Goal: Information Seeking & Learning: Learn about a topic

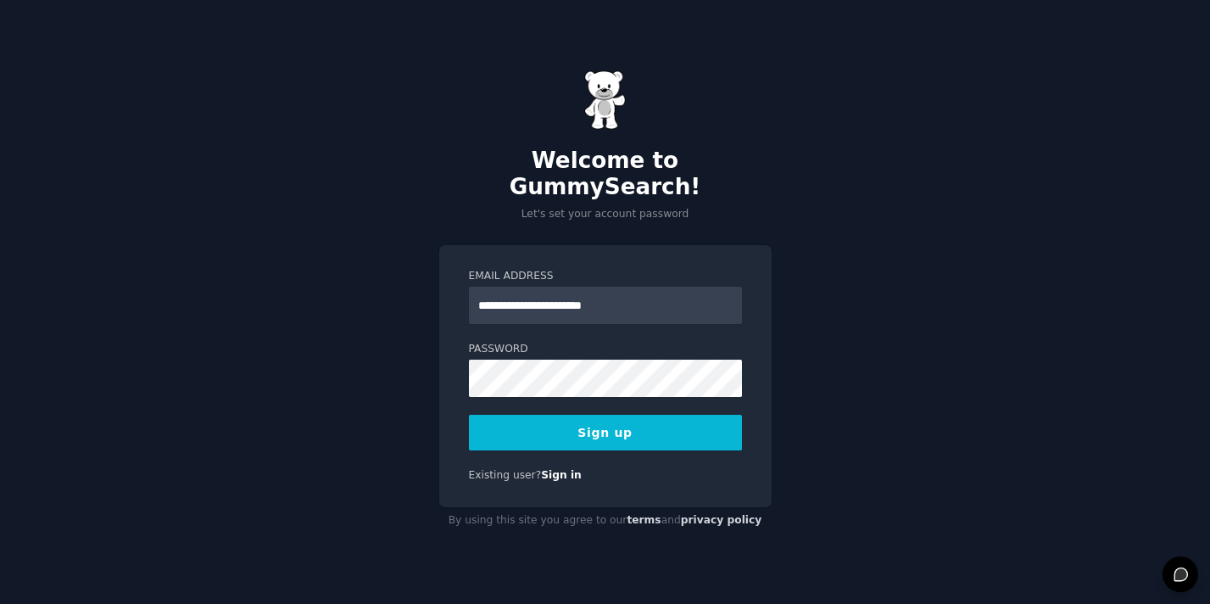
type input "**********"
click at [600, 431] on button "Sign up" at bounding box center [605, 433] width 273 height 36
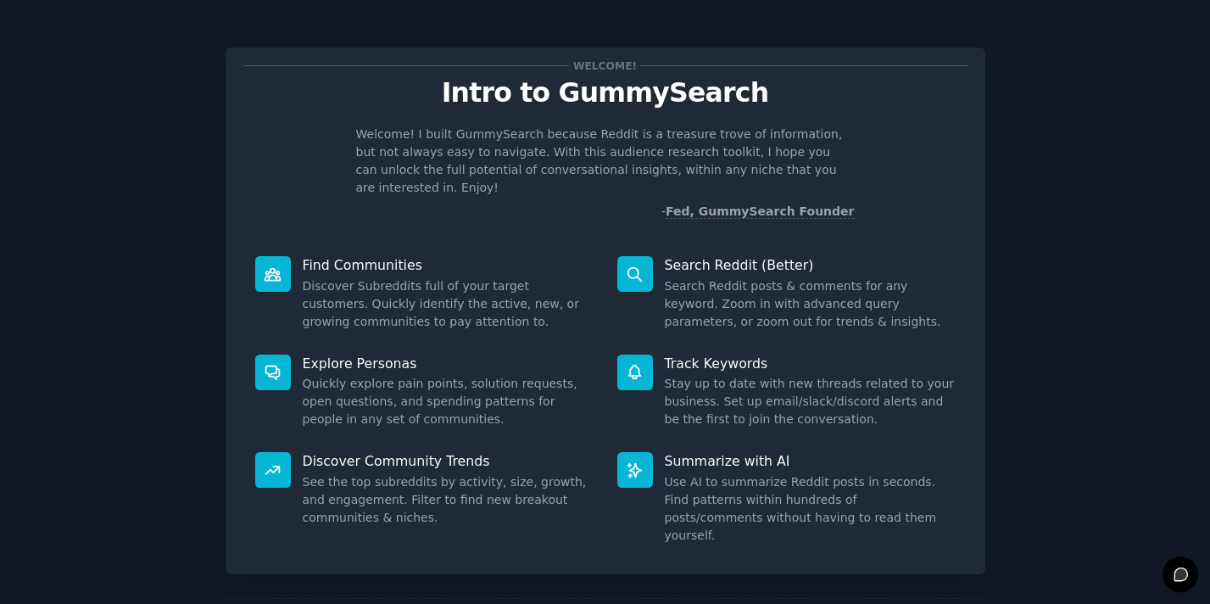
scroll to position [59, 0]
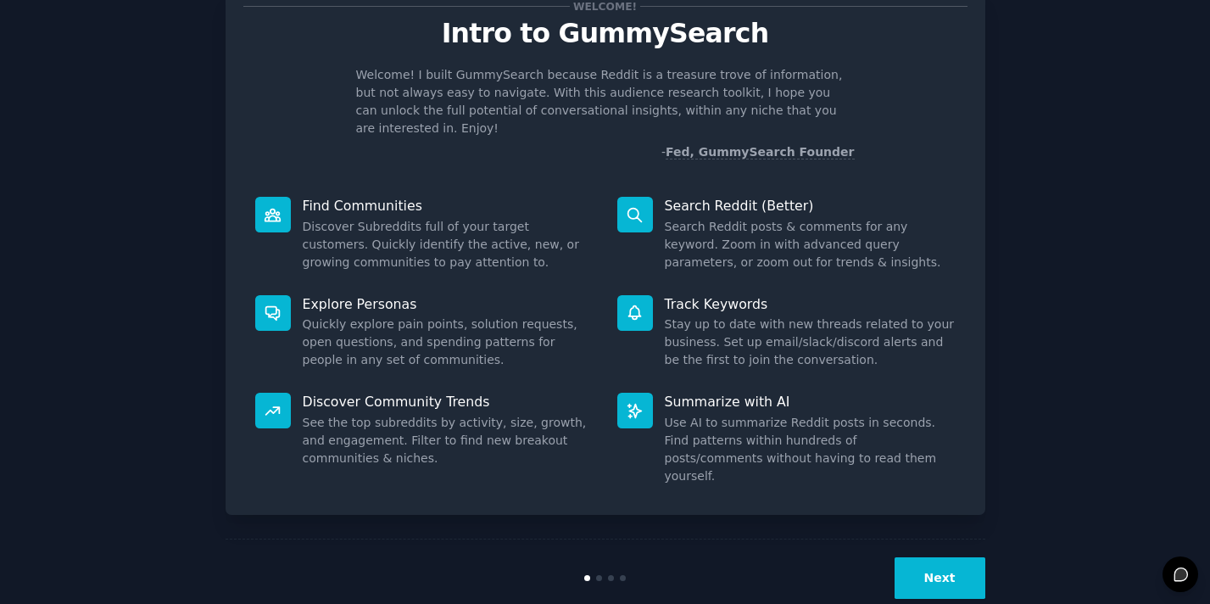
click at [945, 557] on button "Next" at bounding box center [940, 578] width 91 height 42
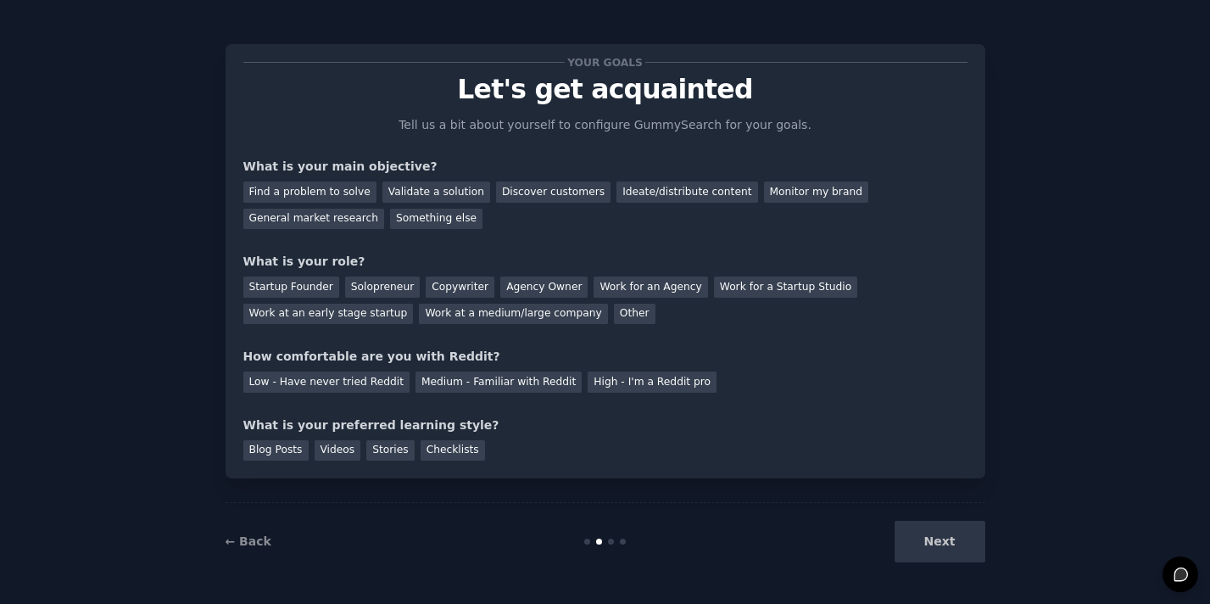
scroll to position [3, 0]
click at [324, 196] on div "Find a problem to solve" at bounding box center [309, 191] width 133 height 21
click at [405, 196] on div "Validate a solution" at bounding box center [436, 191] width 108 height 21
click at [330, 198] on div "Find a problem to solve" at bounding box center [309, 191] width 133 height 21
click at [304, 287] on div "Startup Founder" at bounding box center [291, 286] width 96 height 21
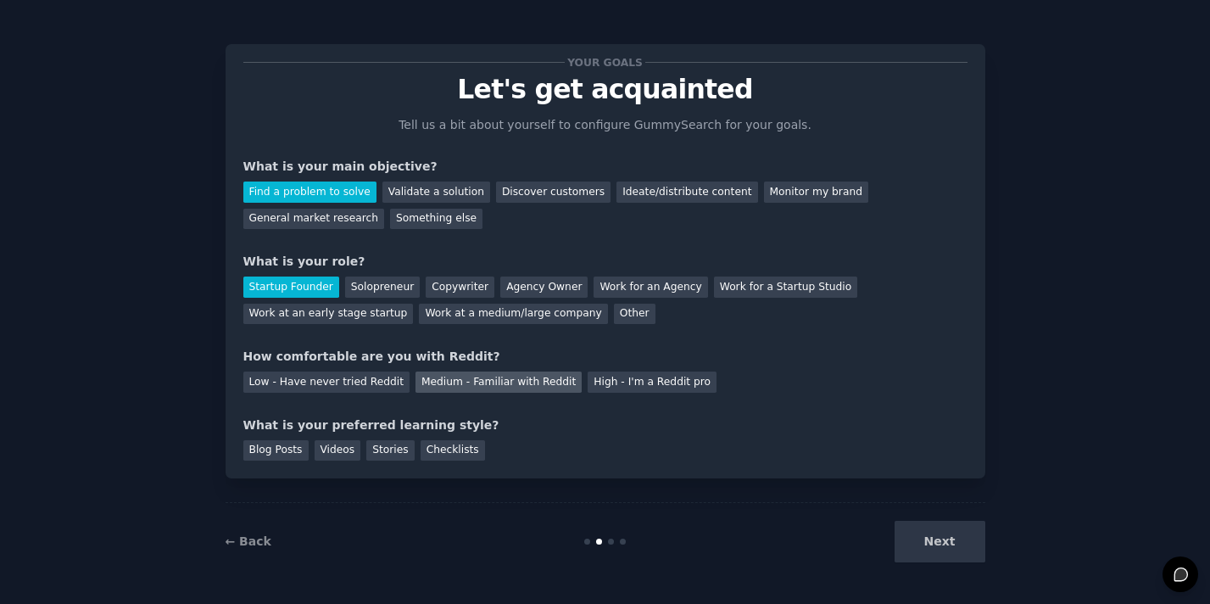
click at [449, 376] on div "Medium - Familiar with Reddit" at bounding box center [499, 381] width 166 height 21
click at [328, 452] on div "Videos" at bounding box center [338, 450] width 47 height 21
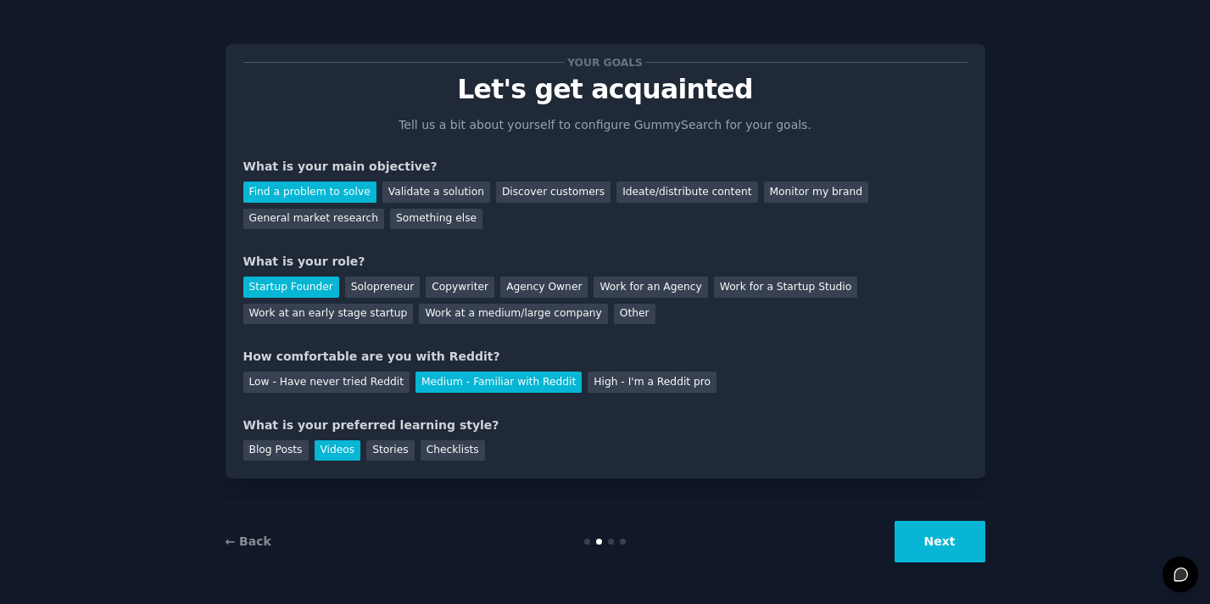
click at [943, 543] on button "Next" at bounding box center [940, 542] width 91 height 42
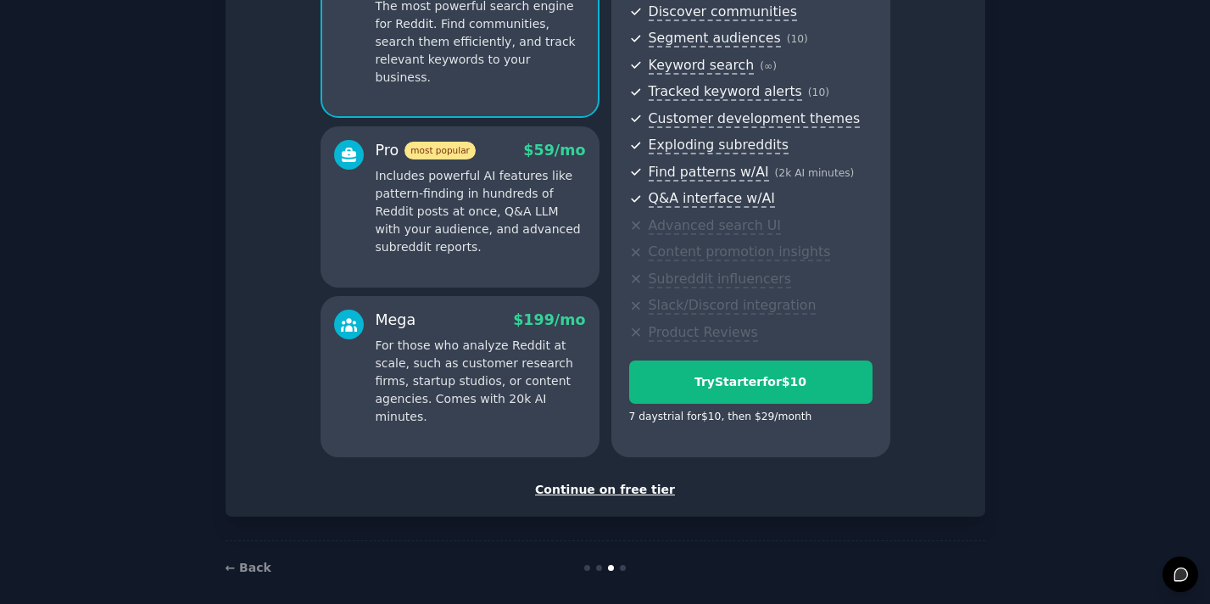
scroll to position [198, 0]
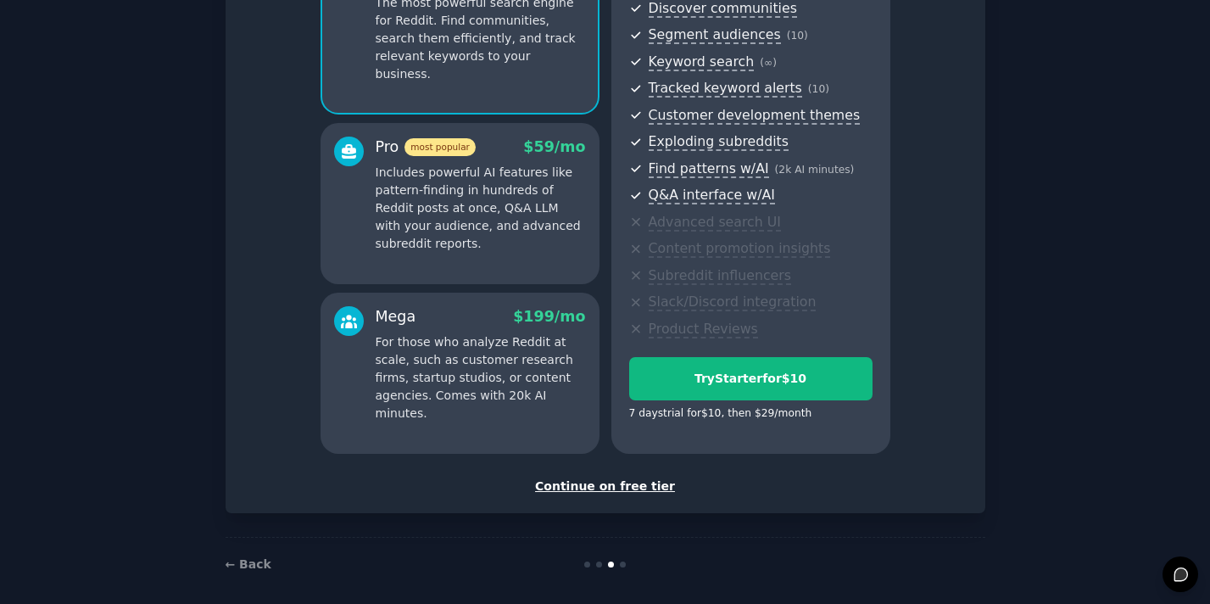
click at [618, 486] on div "Continue on free tier" at bounding box center [605, 486] width 724 height 18
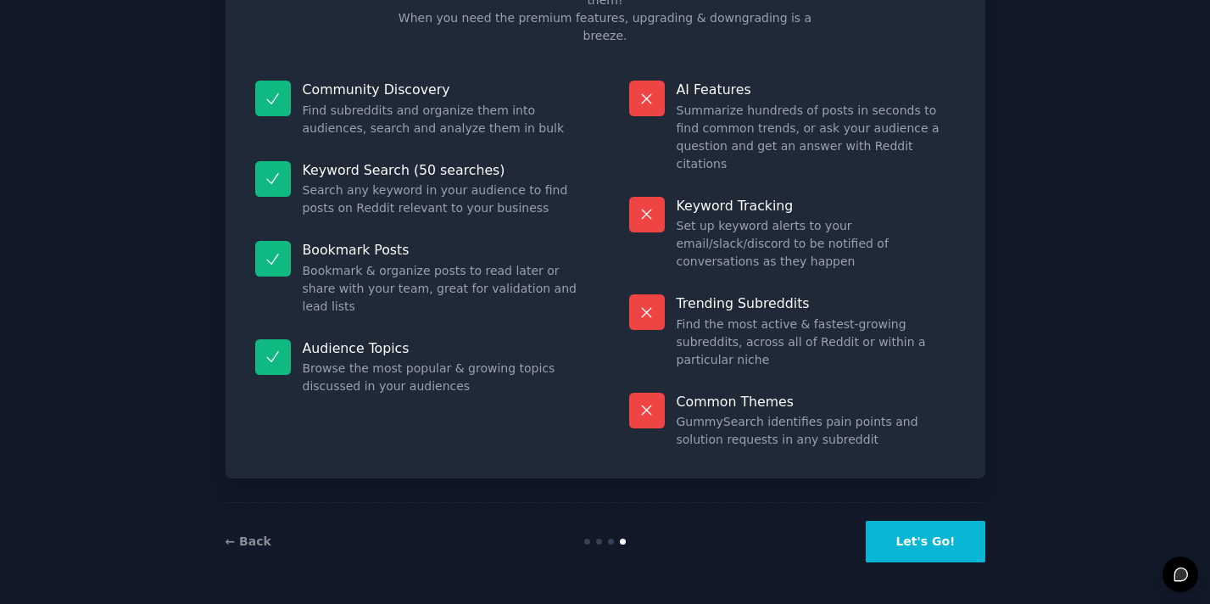
scroll to position [57, 0]
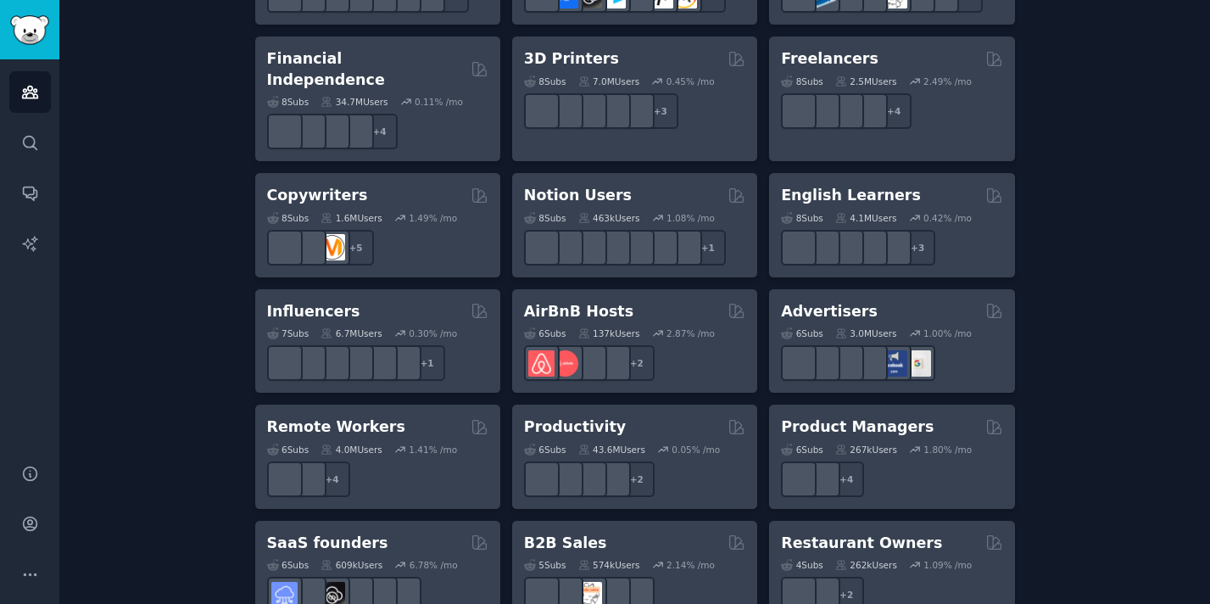
scroll to position [1219, 0]
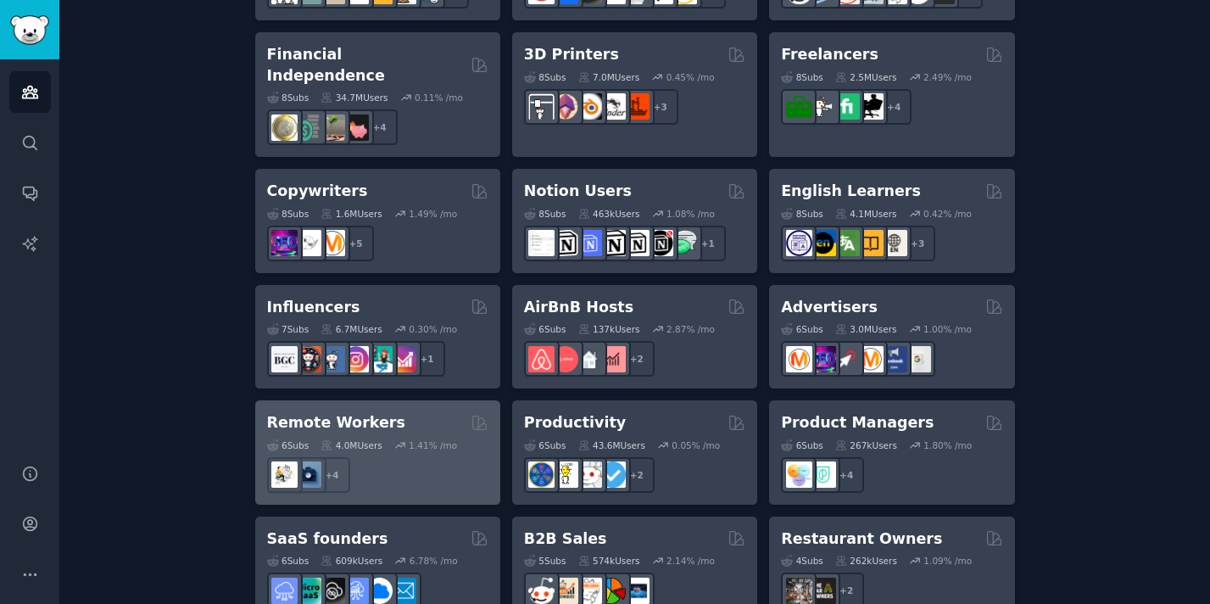
click at [343, 412] on h2 "Remote Workers" at bounding box center [336, 422] width 138 height 21
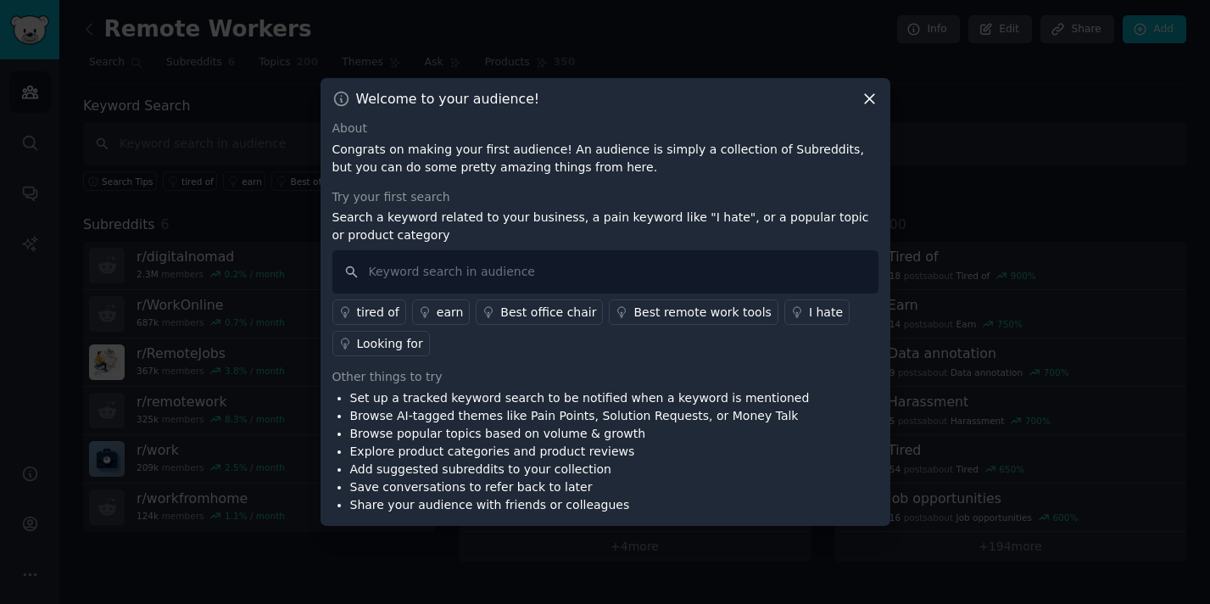
click at [864, 98] on icon at bounding box center [870, 99] width 18 height 18
